Goal: Task Accomplishment & Management: Use online tool/utility

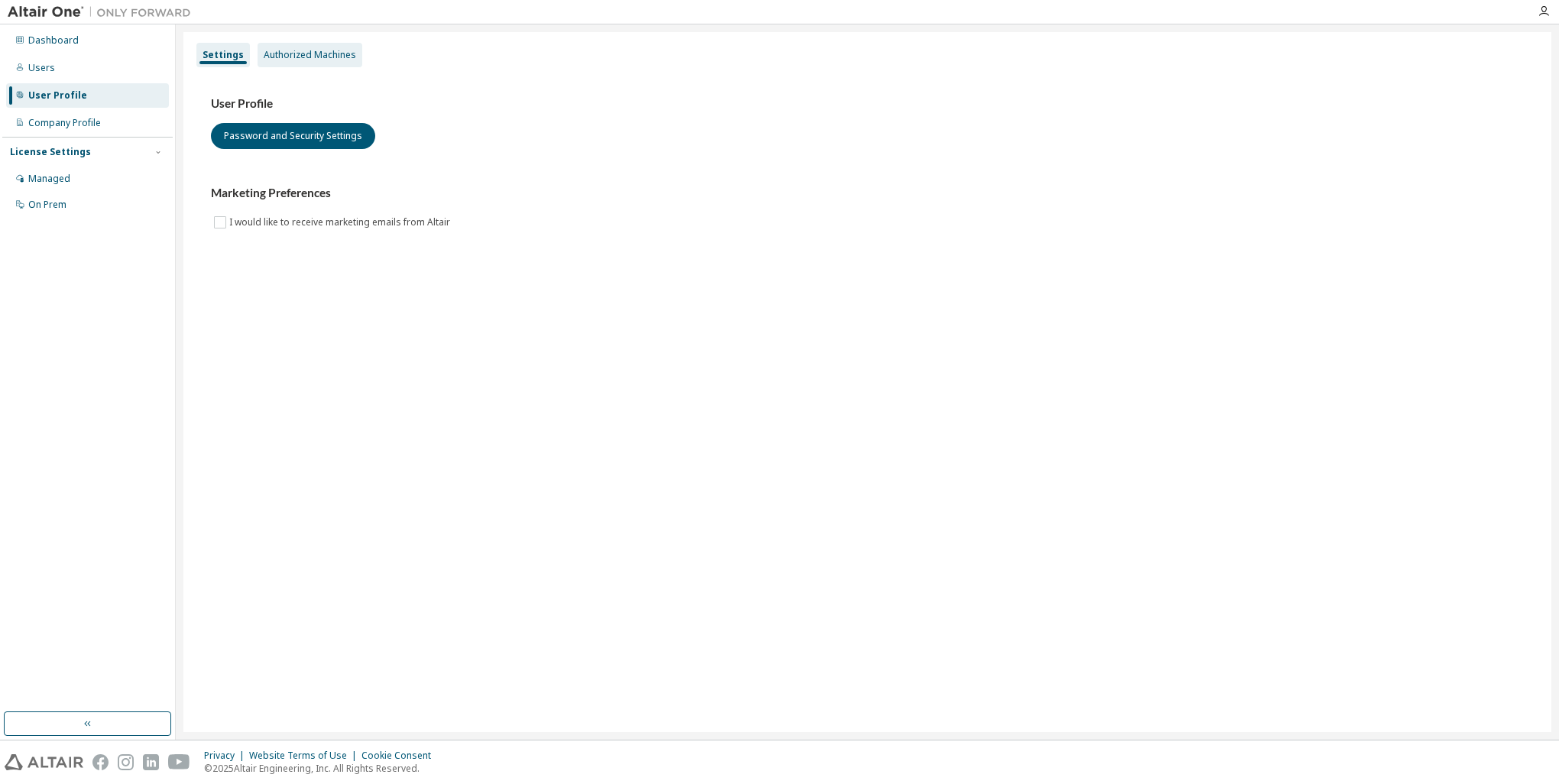
click at [295, 55] on div "Authorized Machines" at bounding box center [310, 55] width 93 height 12
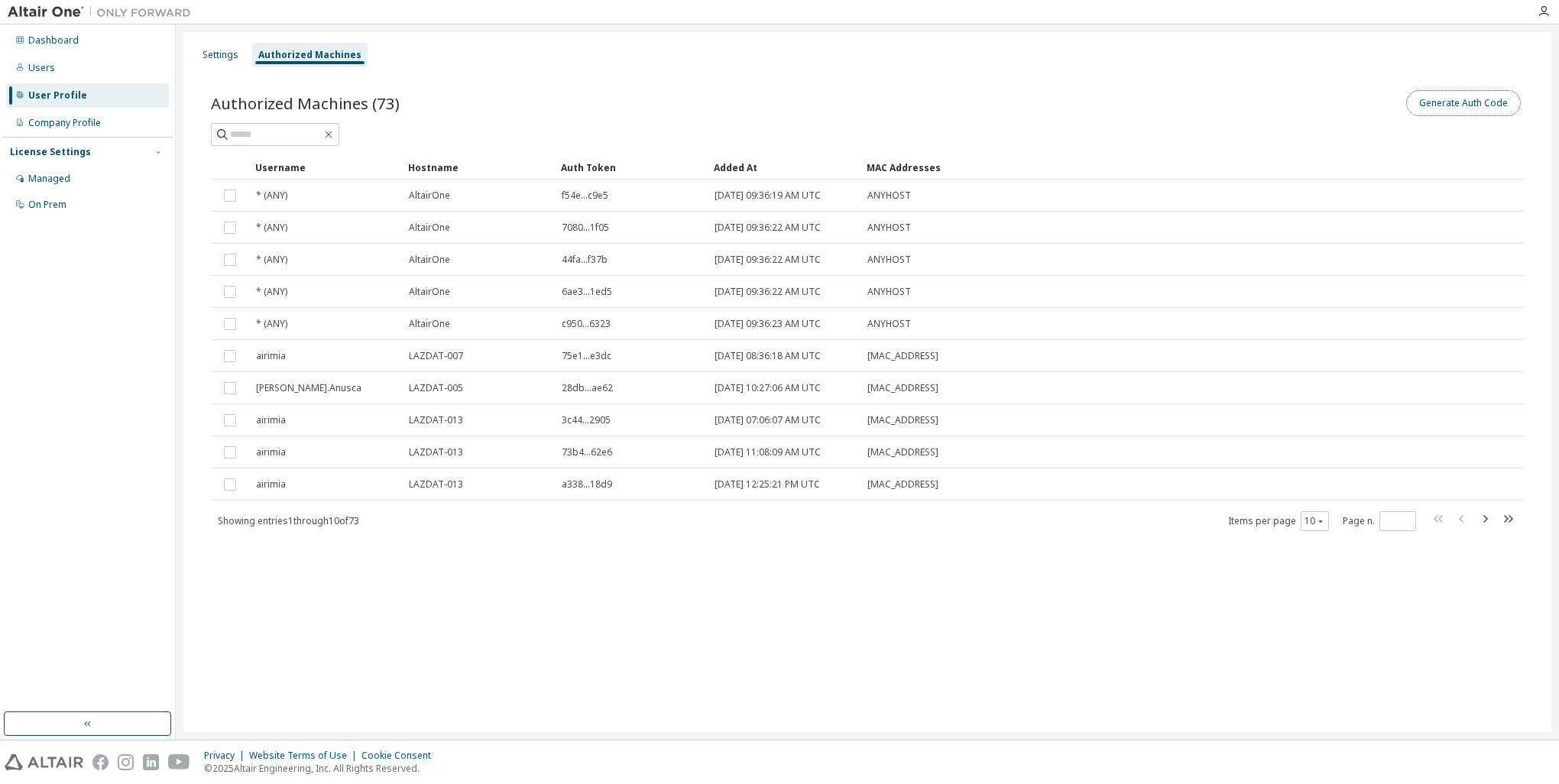
click at [1443, 106] on button "Generate Auth Code" at bounding box center [1463, 103] width 115 height 26
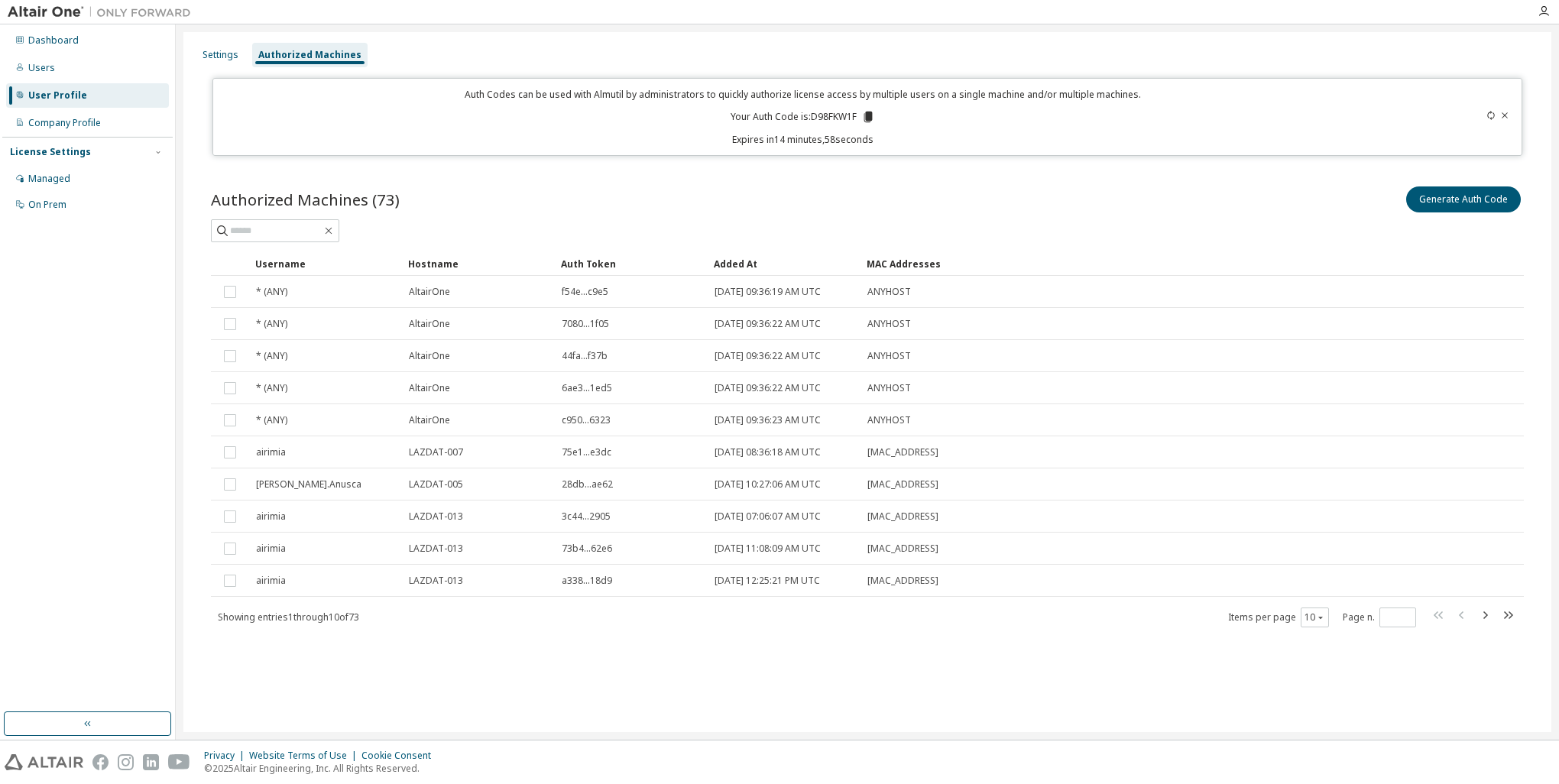
click at [832, 116] on p "Your Auth Code is: D98FKW1F" at bounding box center [803, 117] width 145 height 14
copy p "D98FKW1F"
